Goal: Task Accomplishment & Management: Complete application form

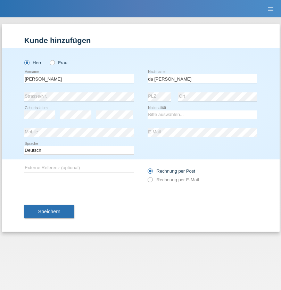
type input "da [PERSON_NAME]"
select select "PT"
select select "C"
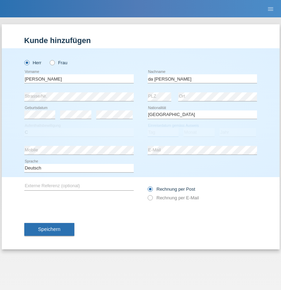
select select "14"
select select "08"
select select "2021"
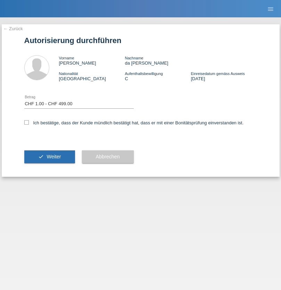
select select "1"
checkbox input "true"
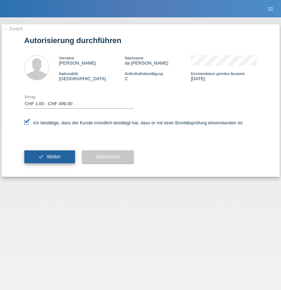
click at [49, 157] on span "Weiter" at bounding box center [54, 157] width 14 height 6
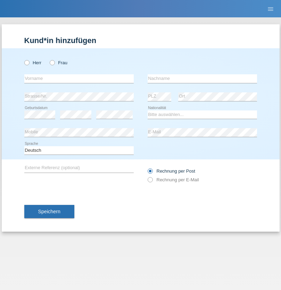
radio input "true"
click at [79, 79] on input "text" at bounding box center [79, 78] width 110 height 9
type input "Kevin"
click at [202, 79] on input "text" at bounding box center [203, 78] width 110 height 9
type input "Ferhati"
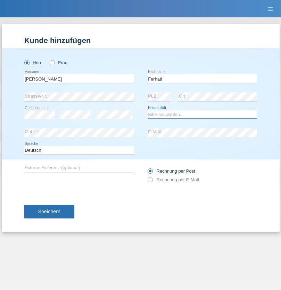
select select "DE"
select select "C"
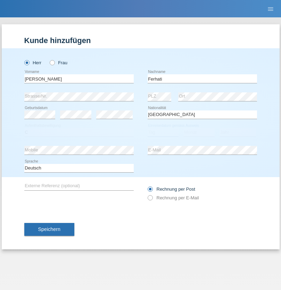
select select "14"
select select "02"
select select "2021"
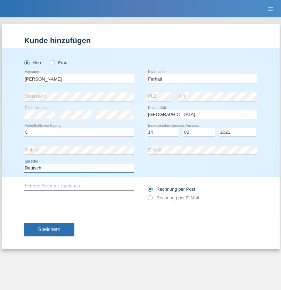
select select "en"
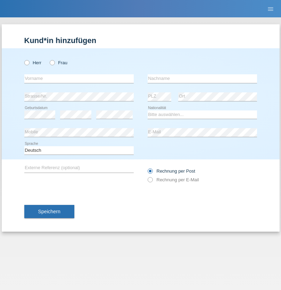
radio input "true"
click at [79, 79] on input "text" at bounding box center [79, 78] width 110 height 9
type input "firat"
click at [202, 79] on input "text" at bounding box center [203, 78] width 110 height 9
type input "kara"
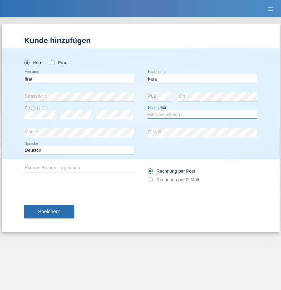
select select "CH"
radio input "true"
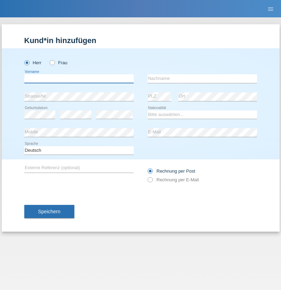
click at [79, 79] on input "text" at bounding box center [79, 78] width 110 height 9
type input "Bogdan"
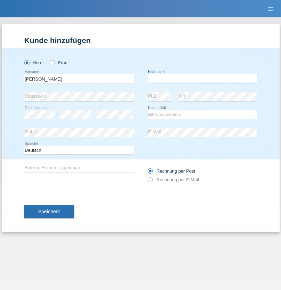
click at [202, 79] on input "text" at bounding box center [203, 78] width 110 height 9
type input "Cristian"
select select "RO"
select select "C"
select select "11"
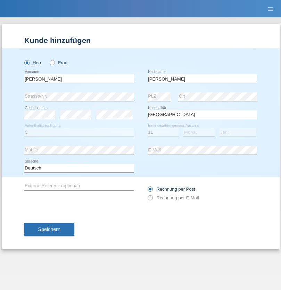
select select "02"
select select "2011"
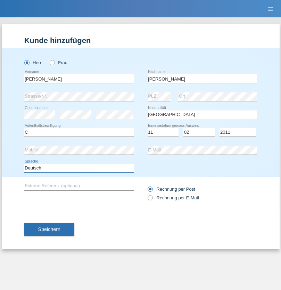
select select "en"
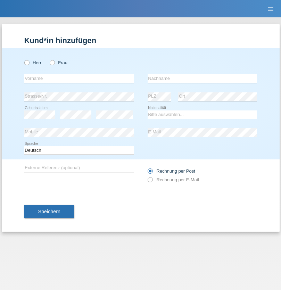
radio input "true"
click at [79, 79] on input "text" at bounding box center [79, 78] width 110 height 9
type input "[PERSON_NAME]"
click at [202, 79] on input "text" at bounding box center [203, 78] width 110 height 9
type input "Ymeri"
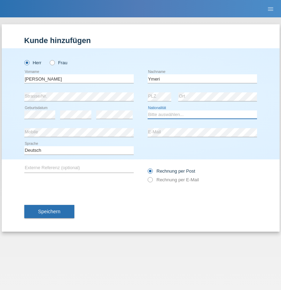
select select "XK"
select select "C"
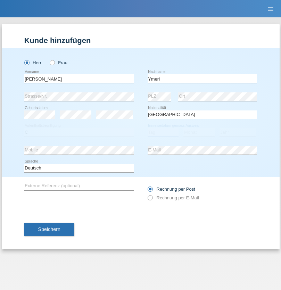
select select "21"
select select "03"
select select "1991"
